Goal: Information Seeking & Learning: Check status

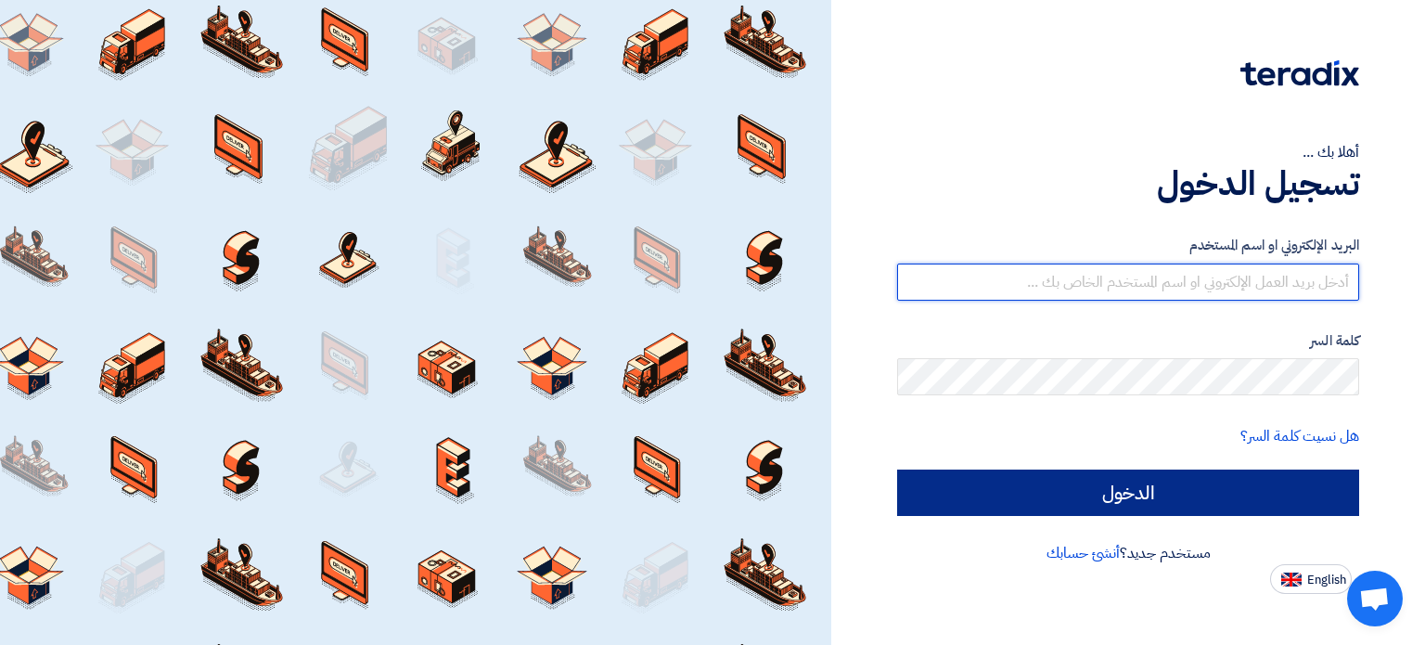
type input "[EMAIL_ADDRESS][DOMAIN_NAME]"
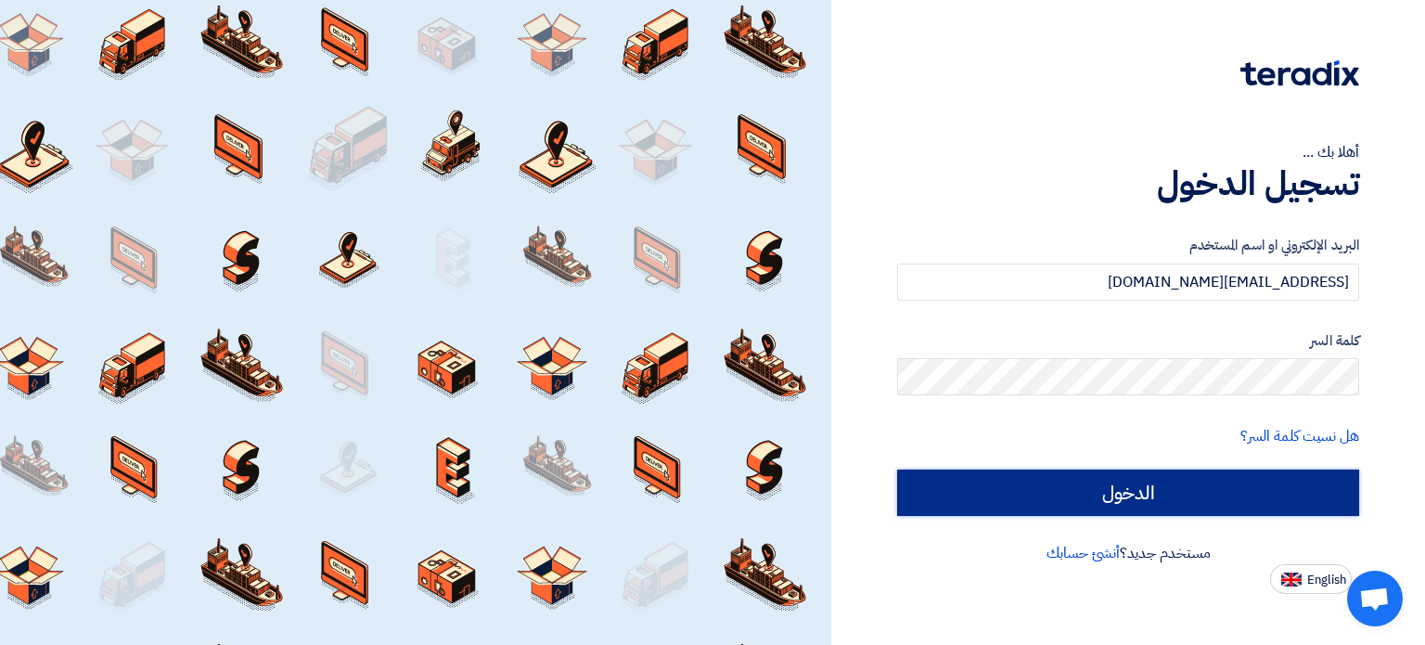
click at [1116, 489] on input "الدخول" at bounding box center [1128, 493] width 462 height 46
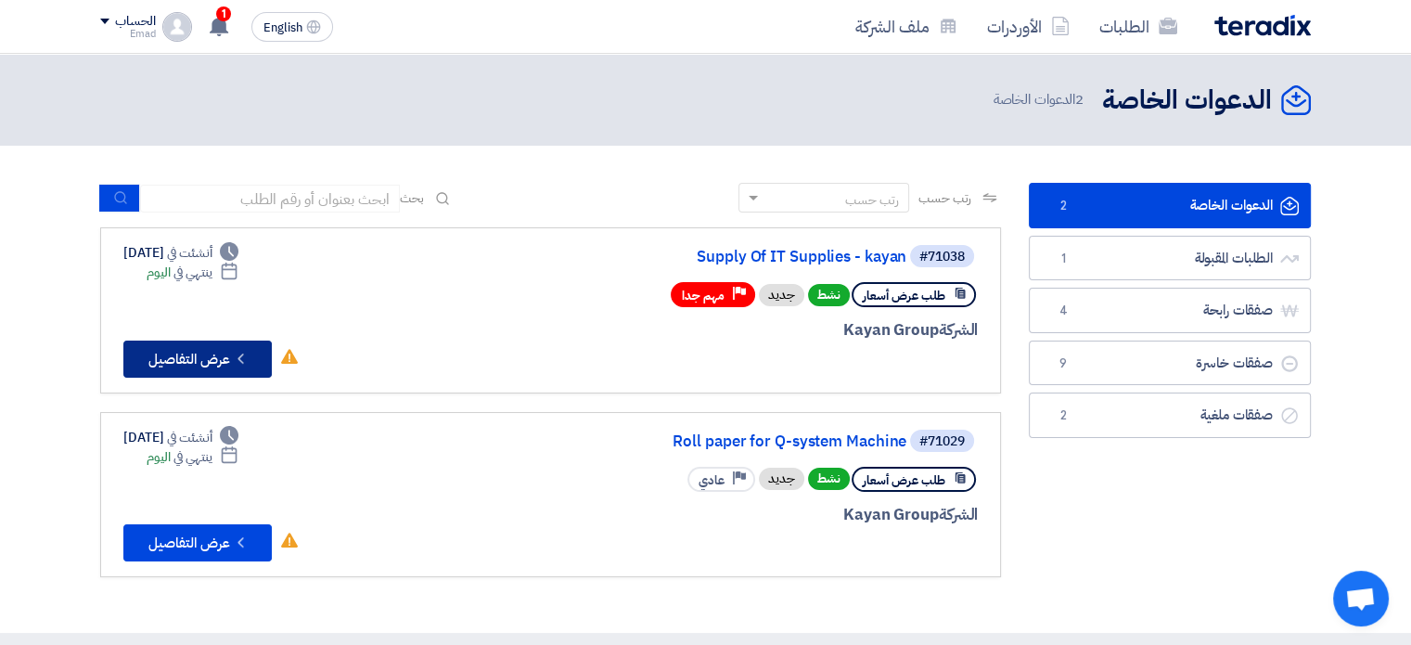
click at [197, 354] on button "Check details عرض التفاصيل" at bounding box center [197, 359] width 148 height 37
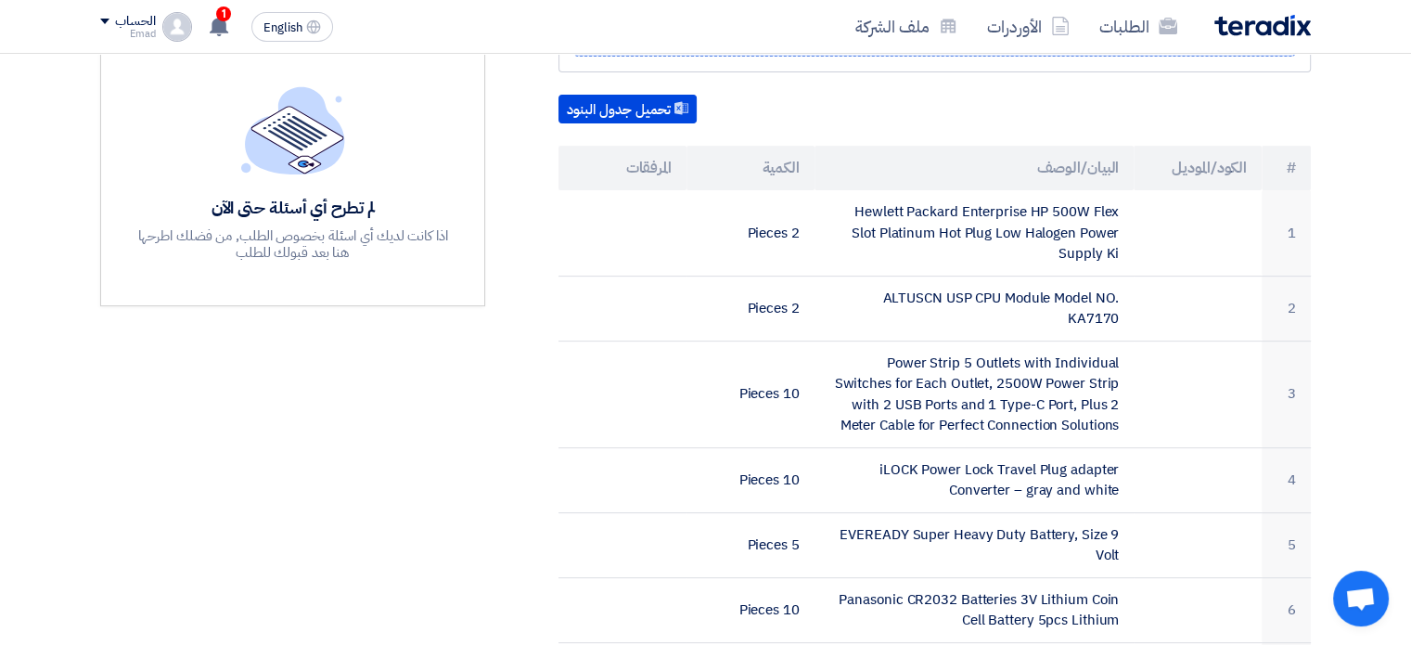
scroll to position [445, 0]
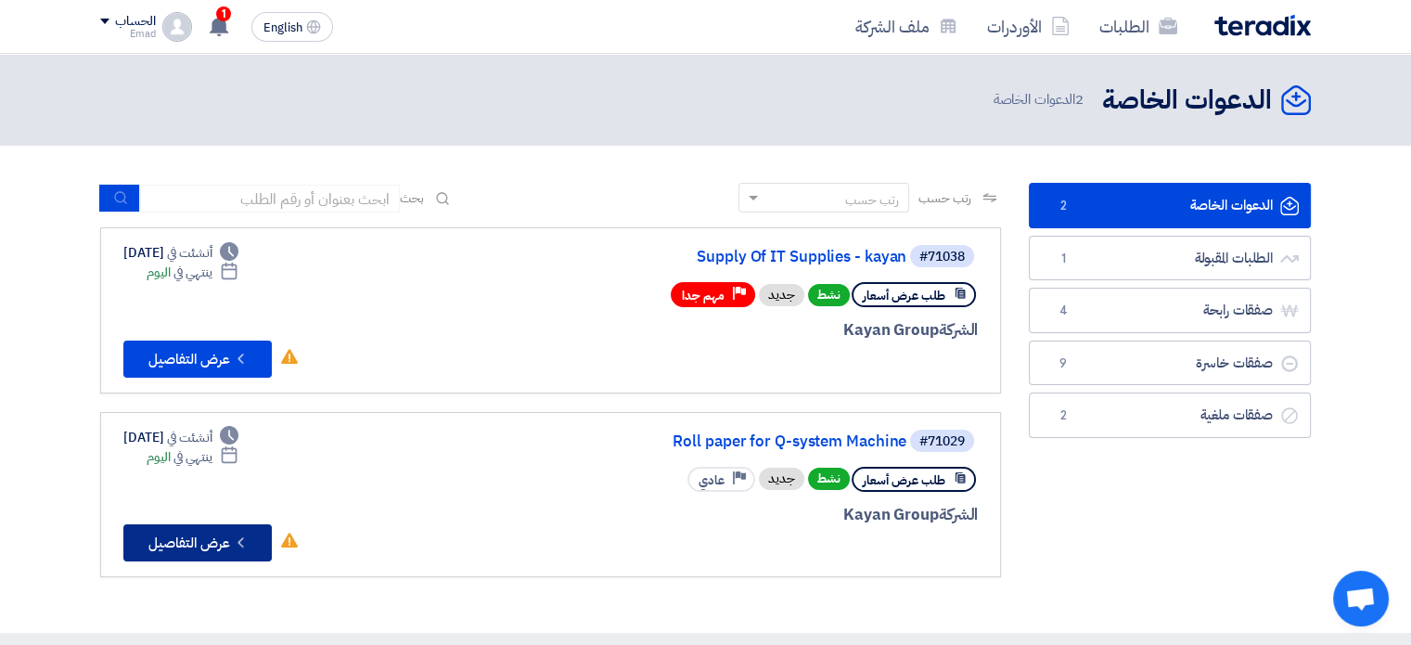
click at [197, 534] on button "Check details عرض التفاصيل" at bounding box center [197, 542] width 148 height 37
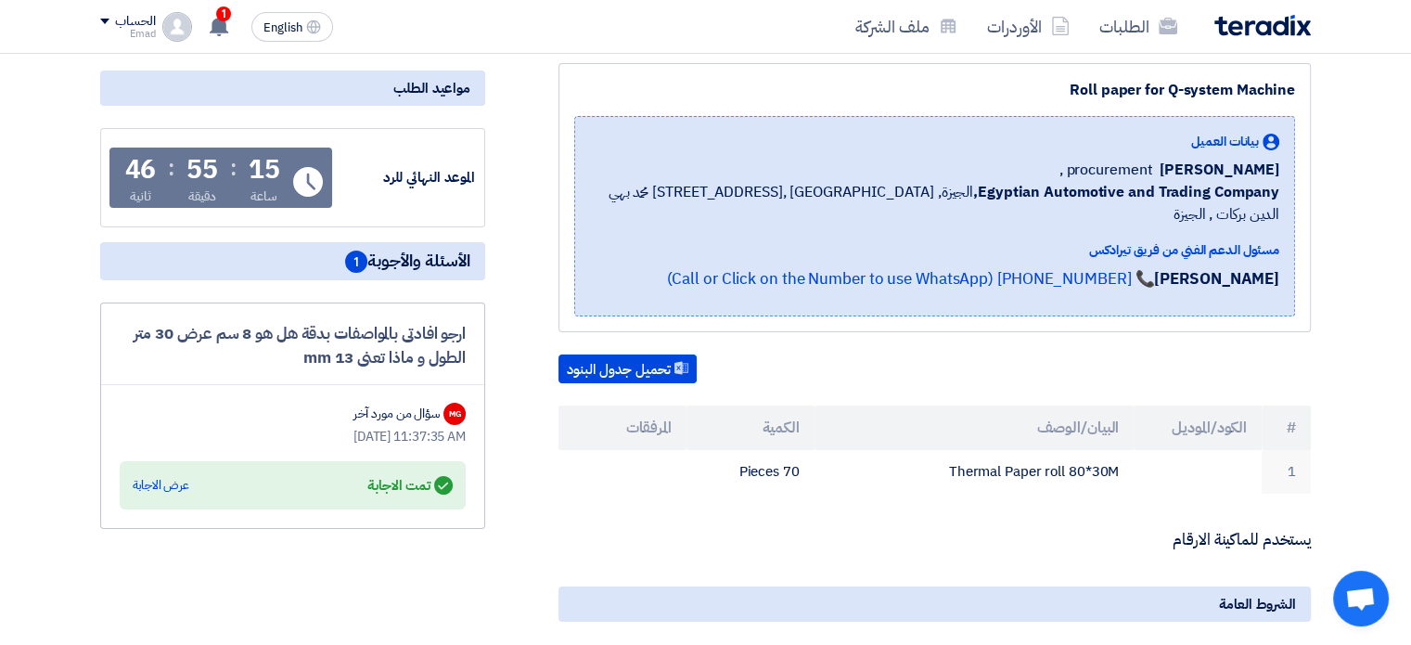
scroll to position [260, 0]
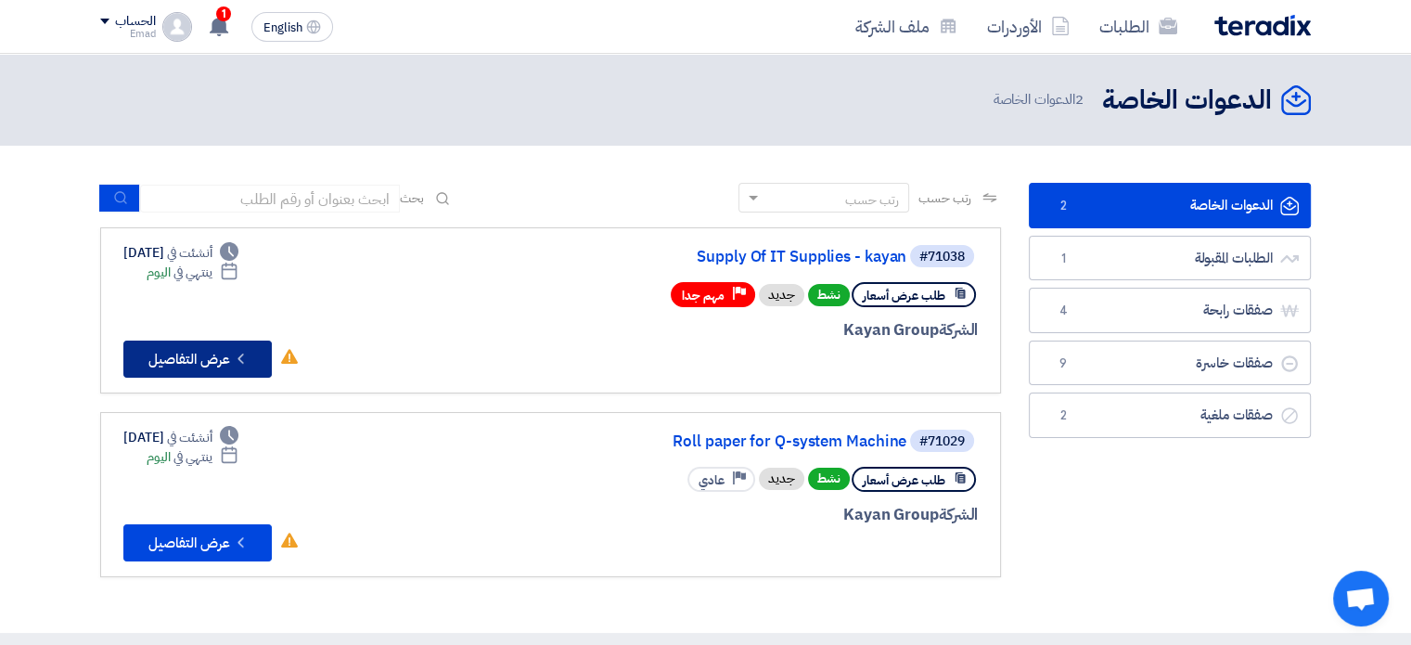
click at [195, 353] on button "Check details عرض التفاصيل" at bounding box center [197, 359] width 148 height 37
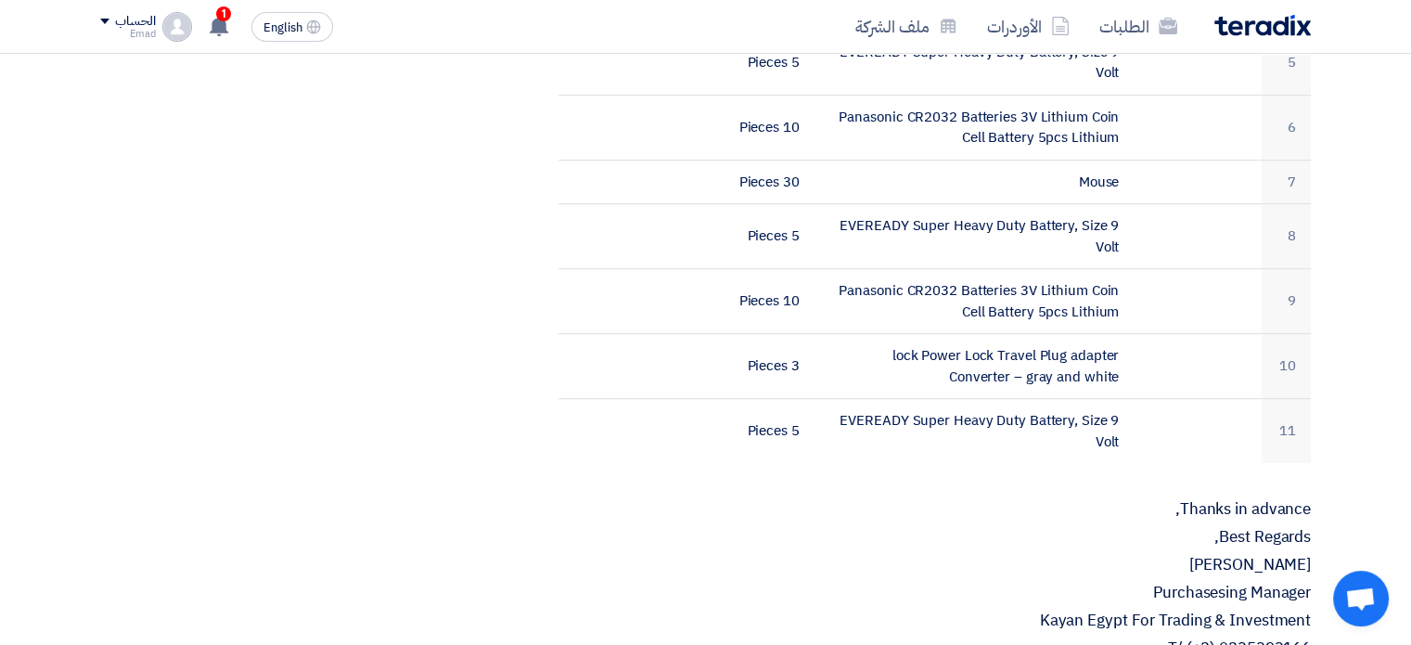
scroll to position [1002, 0]
